Goal: Task Accomplishment & Management: Use online tool/utility

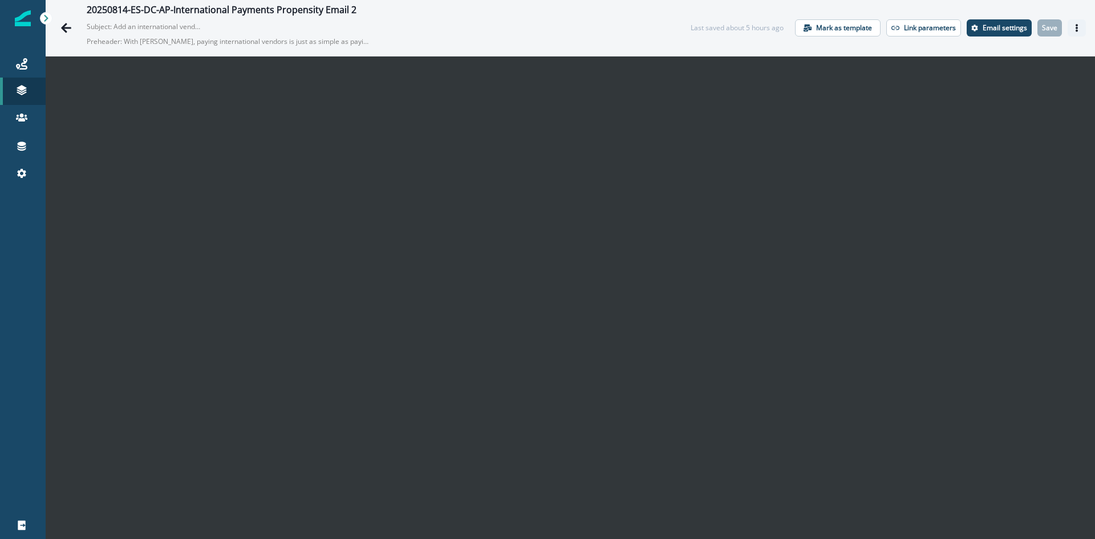
click at [1073, 27] on icon "Actions" at bounding box center [1077, 28] width 8 height 8
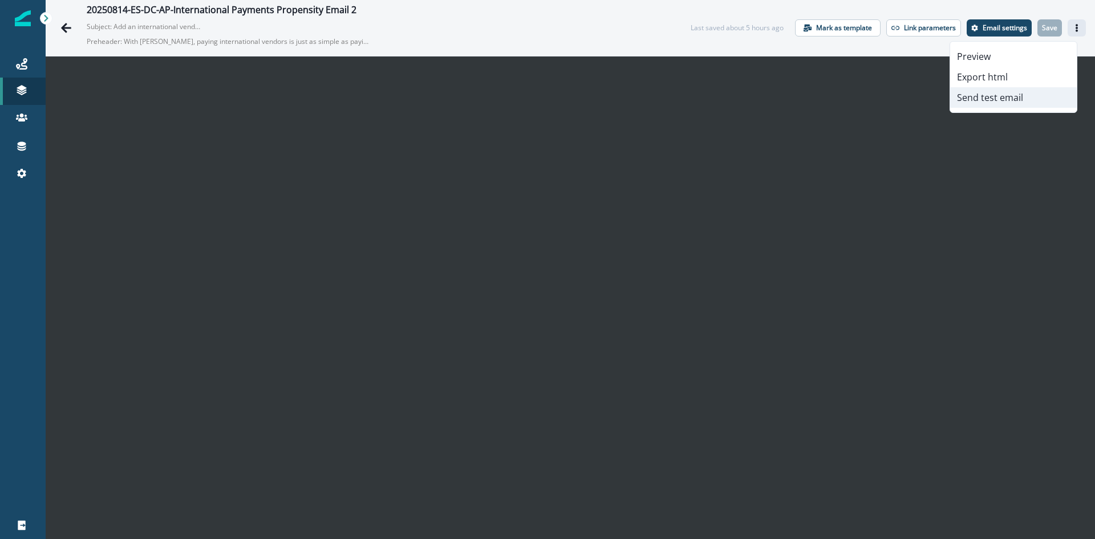
click at [1004, 103] on button "Send test email" at bounding box center [1013, 97] width 127 height 21
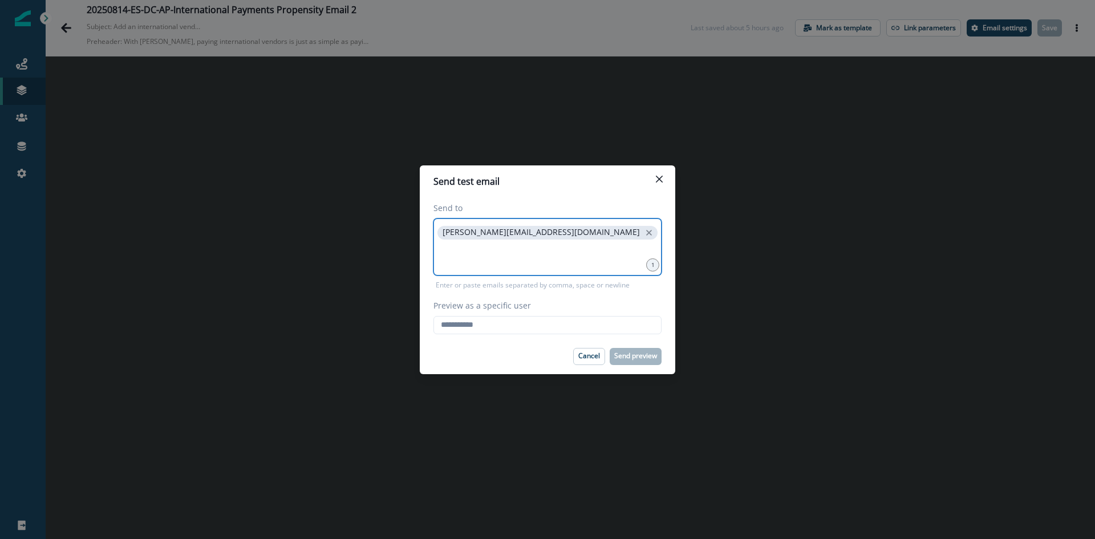
click at [581, 253] on input at bounding box center [547, 256] width 225 height 23
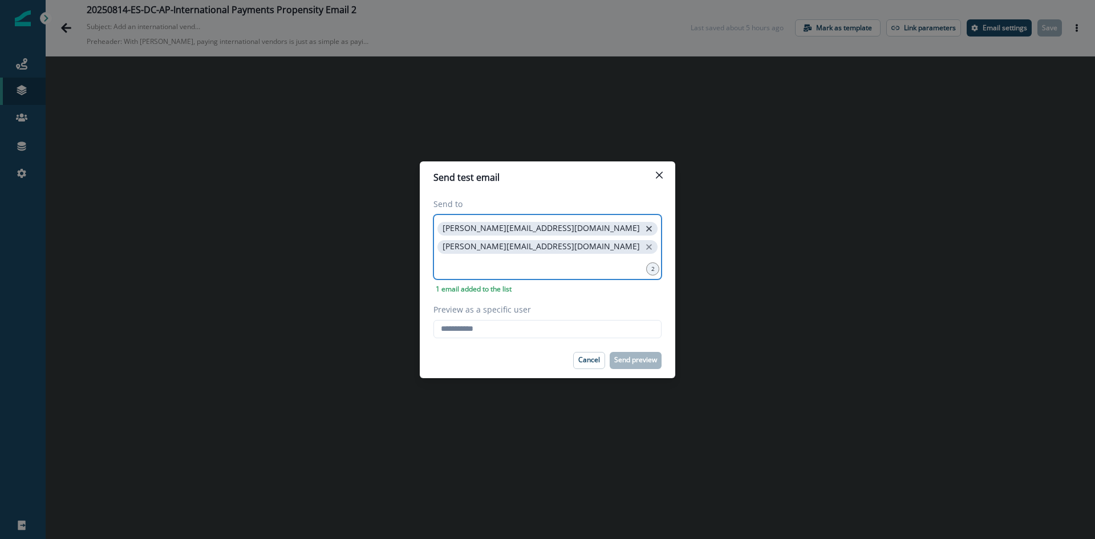
click at [644, 226] on icon "close" at bounding box center [649, 229] width 10 height 10
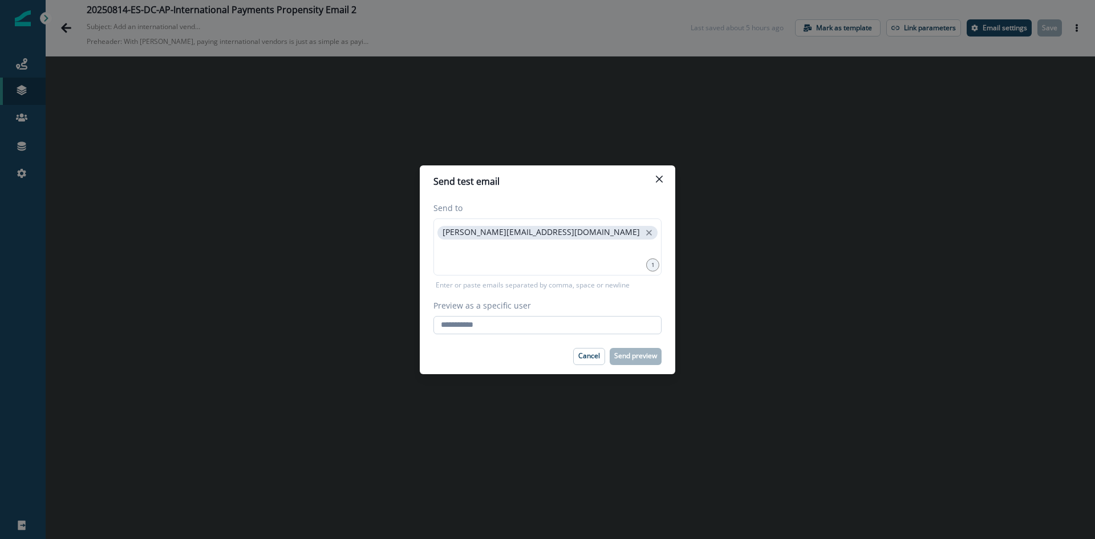
click at [504, 319] on input "Preview as a specific user" at bounding box center [547, 325] width 228 height 18
type input "**********"
click at [630, 349] on button "Send preview" at bounding box center [636, 356] width 52 height 17
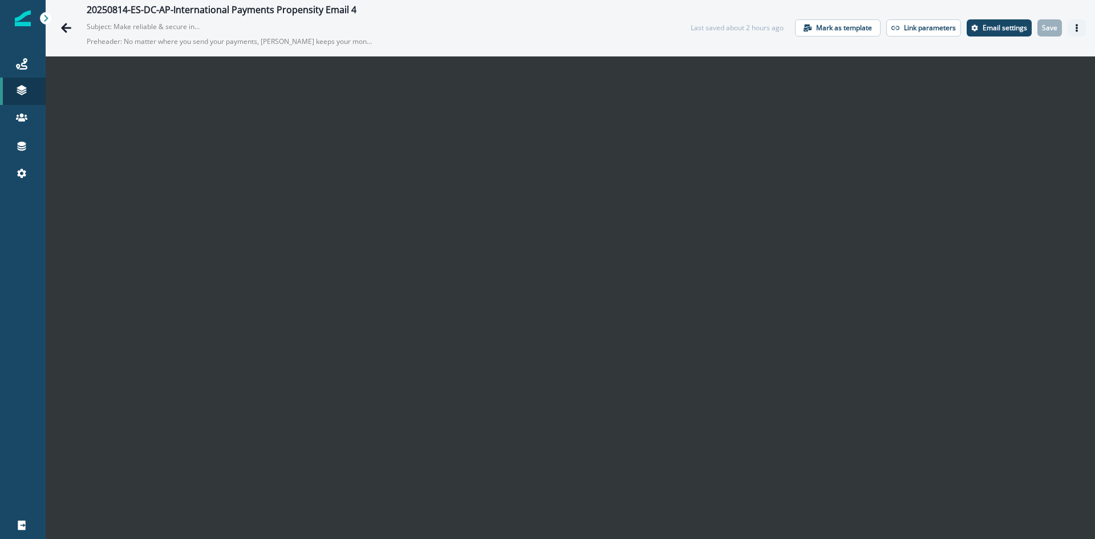
click at [1068, 26] on button "Actions" at bounding box center [1077, 27] width 18 height 17
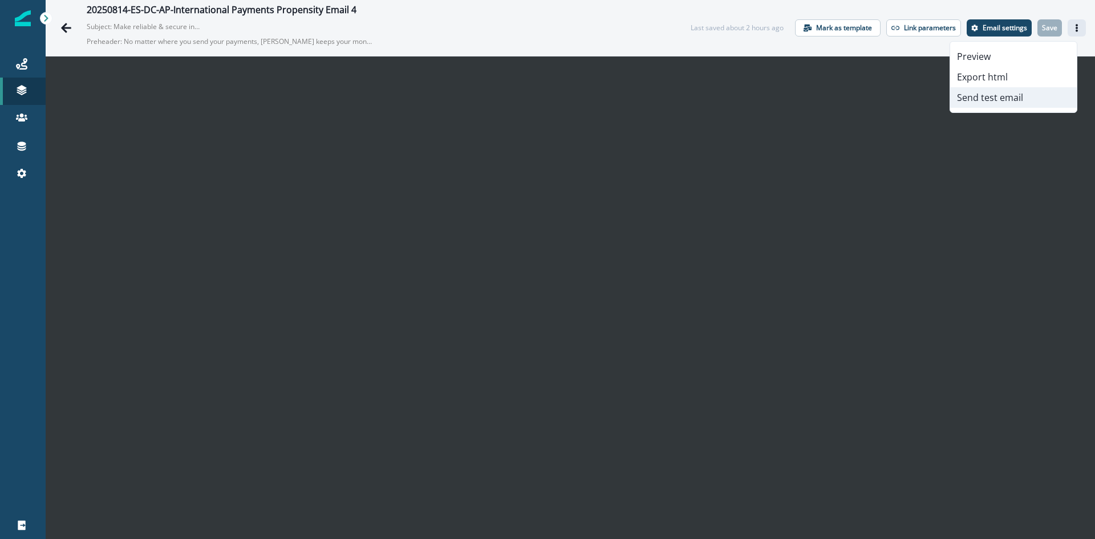
click at [978, 94] on button "Send test email" at bounding box center [1013, 97] width 127 height 21
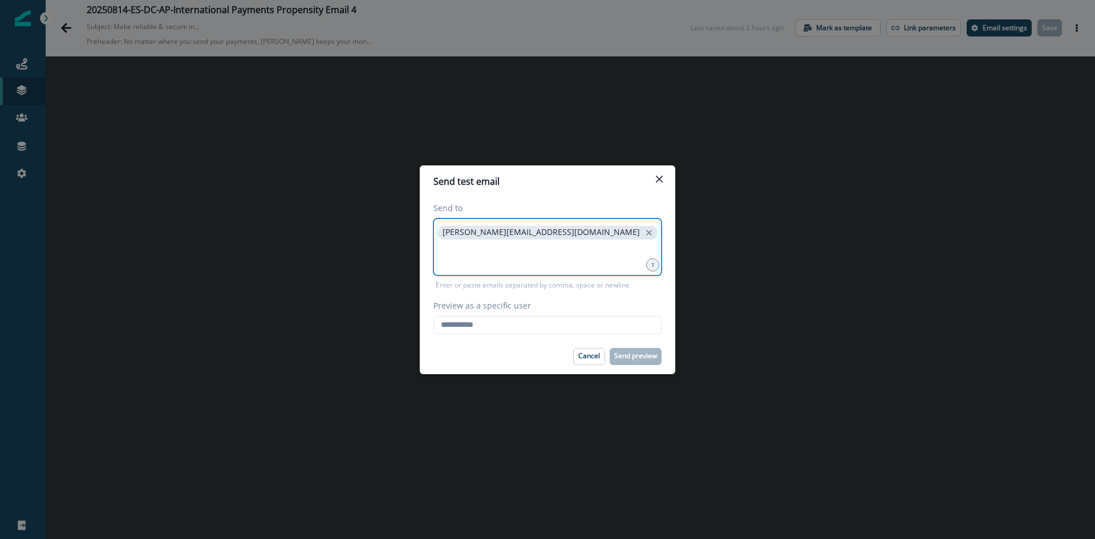
click at [560, 254] on input at bounding box center [547, 256] width 225 height 23
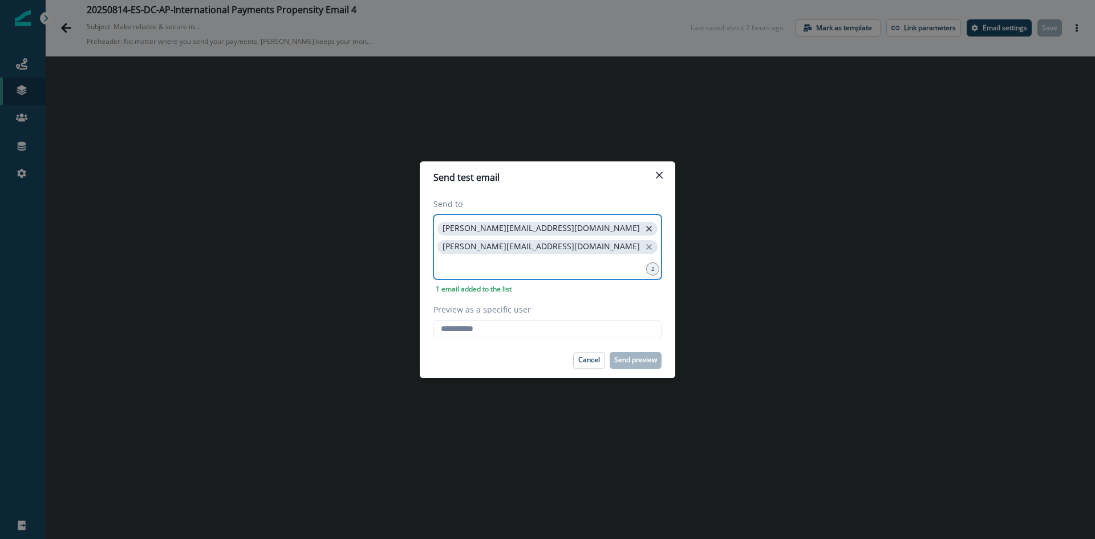
click at [644, 228] on icon "close" at bounding box center [649, 229] width 10 height 10
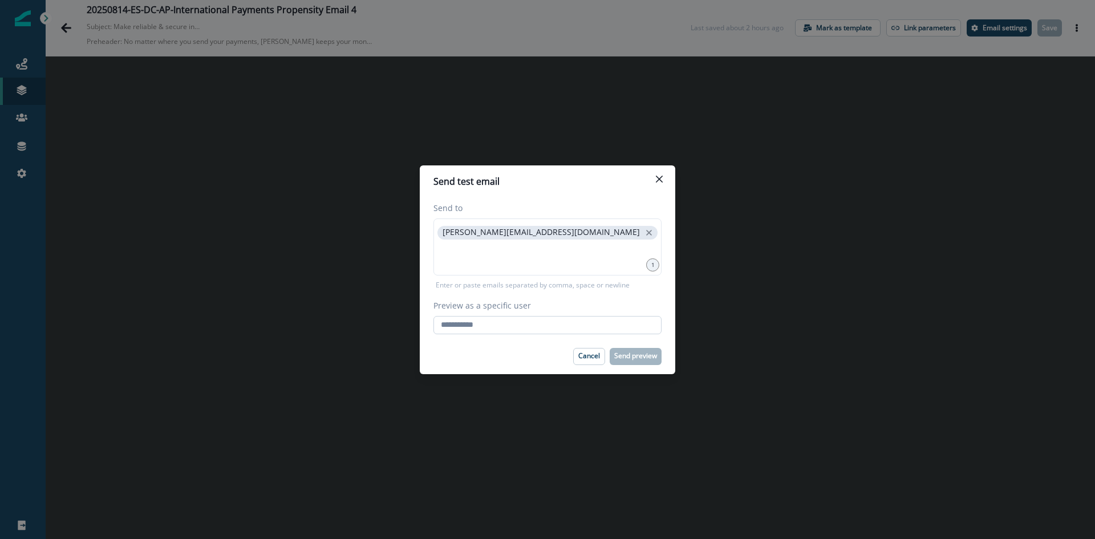
drag, startPoint x: 544, startPoint y: 323, endPoint x: 538, endPoint y: 325, distance: 6.1
click at [544, 323] on input "Preview as a specific user" at bounding box center [547, 325] width 228 height 18
type input "**********"
click at [626, 359] on p "Send preview" at bounding box center [635, 356] width 43 height 8
